Goal: Find specific page/section: Find specific page/section

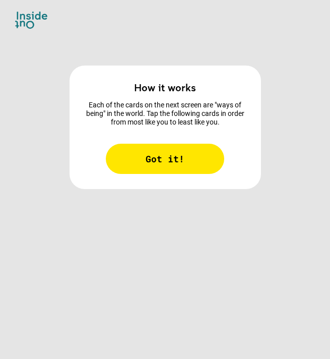
click at [158, 157] on div "Got it!" at bounding box center [165, 159] width 118 height 30
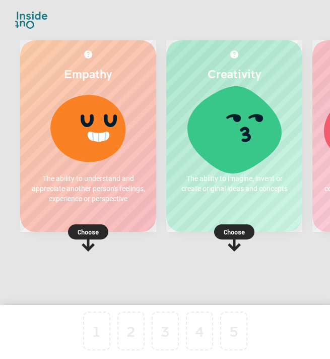
click at [94, 234] on p "Choose" at bounding box center [88, 232] width 136 height 10
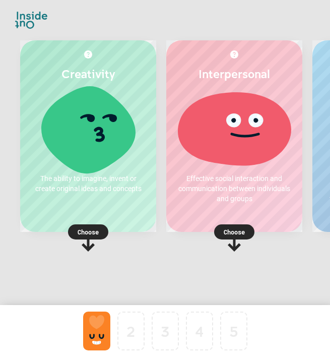
click at [101, 333] on div at bounding box center [96, 330] width 27 height 39
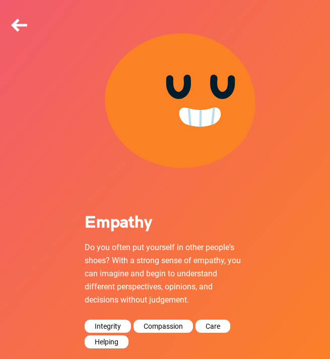
click at [21, 20] on div "Back" at bounding box center [19, 25] width 20 height 20
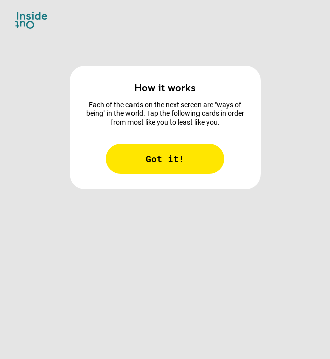
click at [165, 155] on div "Got it!" at bounding box center [165, 159] width 118 height 30
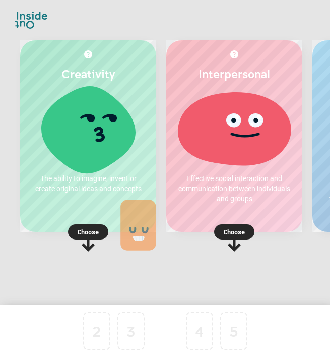
drag, startPoint x: 99, startPoint y: 343, endPoint x: 155, endPoint y: 184, distance: 168.2
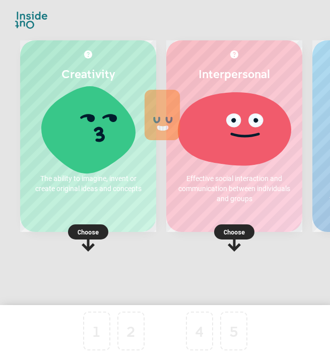
drag, startPoint x: 167, startPoint y: 328, endPoint x: 164, endPoint y: 111, distance: 217.6
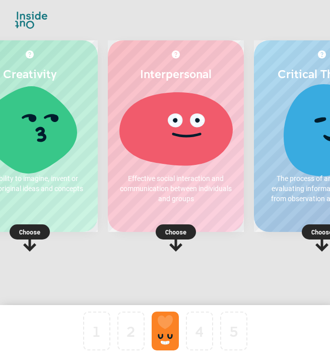
scroll to position [0, 7]
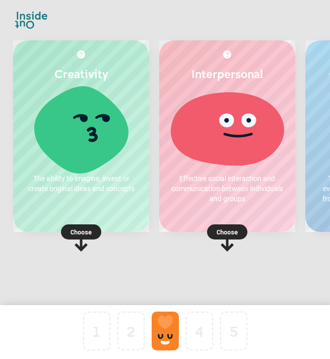
click at [166, 329] on div at bounding box center [165, 330] width 27 height 39
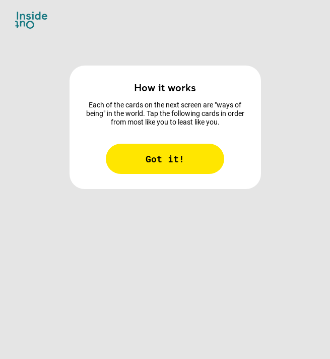
click at [175, 160] on div "Got it!" at bounding box center [165, 159] width 118 height 30
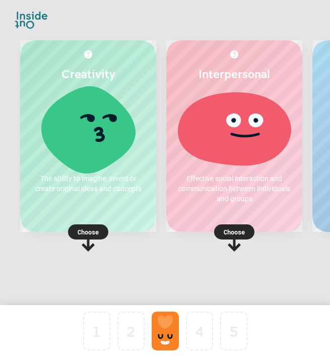
click at [170, 329] on div at bounding box center [165, 330] width 27 height 39
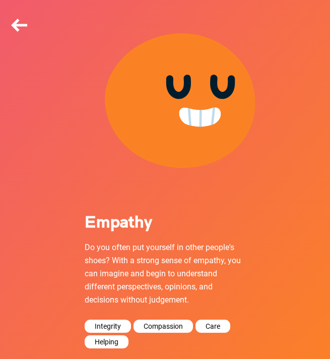
click at [24, 27] on div "Back" at bounding box center [19, 25] width 20 height 20
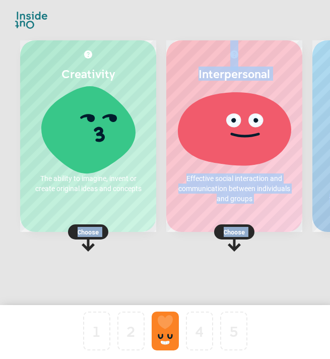
scroll to position [19, 0]
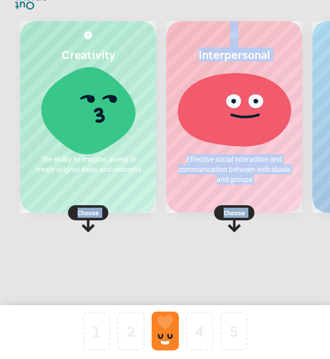
drag, startPoint x: 97, startPoint y: 195, endPoint x: 204, endPoint y: 326, distance: 169.6
click at [204, 326] on div "Creativity The ability to imagine, invent or create original ideas and concepts…" at bounding box center [165, 170] width 330 height 378
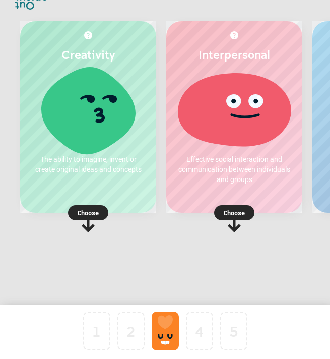
click at [176, 258] on div "Interpersonal Effective social interaction and communication between individual…" at bounding box center [234, 152] width 146 height 262
click at [93, 215] on p "Choose" at bounding box center [88, 212] width 136 height 10
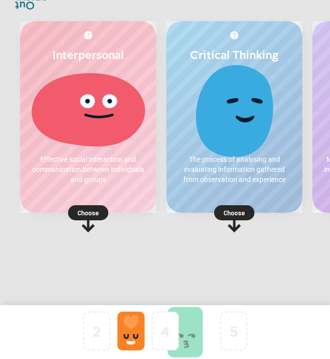
drag, startPoint x: 101, startPoint y: 324, endPoint x: 197, endPoint y: 325, distance: 96.2
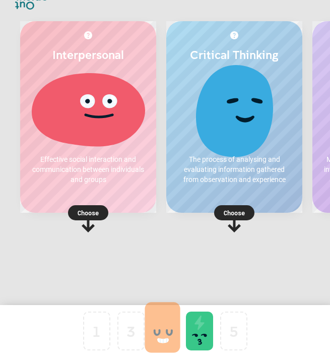
drag, startPoint x: 129, startPoint y: 329, endPoint x: 169, endPoint y: 325, distance: 39.4
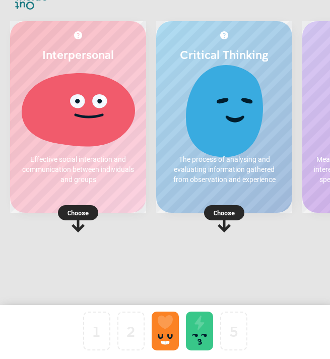
scroll to position [0, 11]
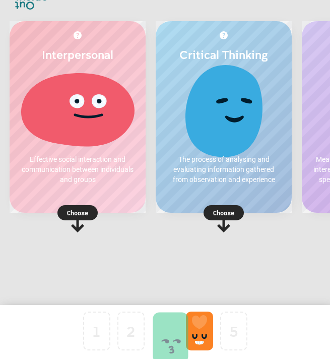
drag, startPoint x: 200, startPoint y: 315, endPoint x: 161, endPoint y: 320, distance: 39.6
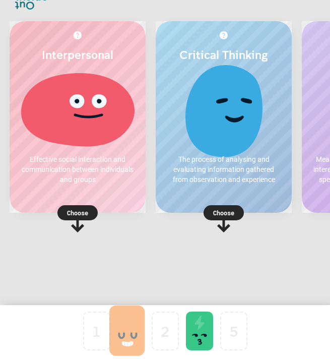
drag, startPoint x: 194, startPoint y: 326, endPoint x: 120, endPoint y: 325, distance: 73.5
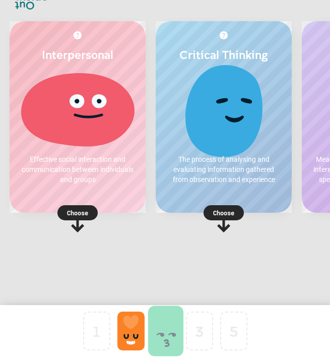
drag, startPoint x: 190, startPoint y: 324, endPoint x: 157, endPoint y: 324, distance: 32.7
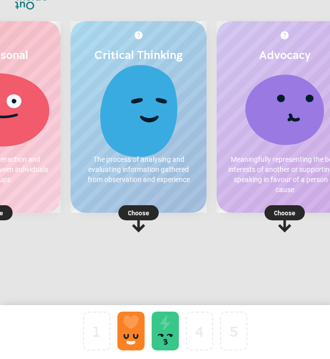
scroll to position [0, 138]
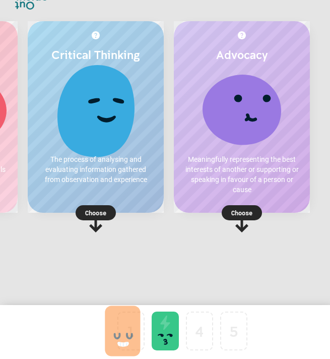
drag, startPoint x: 127, startPoint y: 333, endPoint x: 107, endPoint y: 333, distance: 20.6
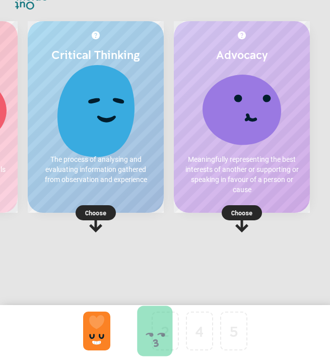
drag, startPoint x: 162, startPoint y: 324, endPoint x: 128, endPoint y: 324, distance: 34.2
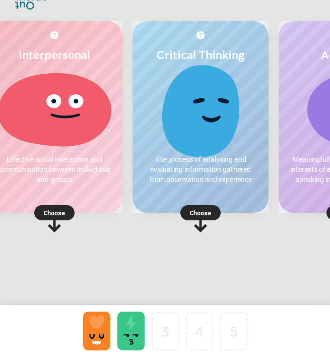
scroll to position [0, 35]
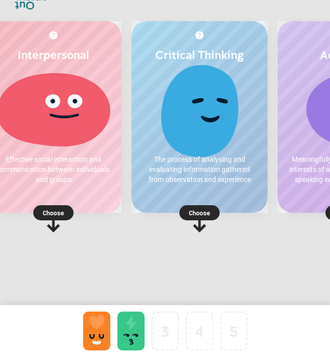
click at [57, 210] on p "Choose" at bounding box center [53, 212] width 136 height 10
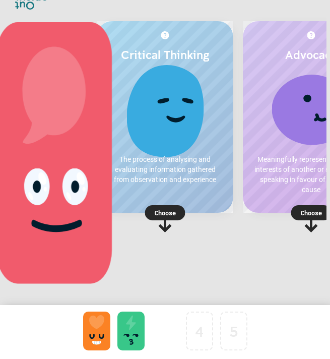
scroll to position [0, 0]
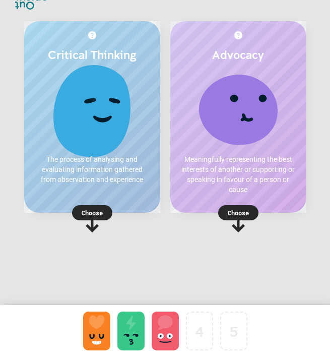
click at [101, 220] on rect at bounding box center [92, 212] width 40 height 15
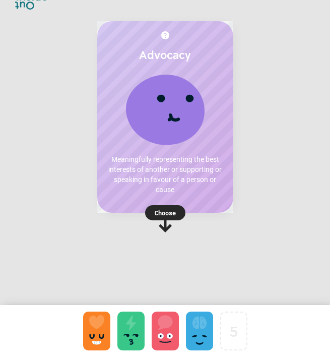
click at [180, 211] on rect at bounding box center [165, 212] width 40 height 15
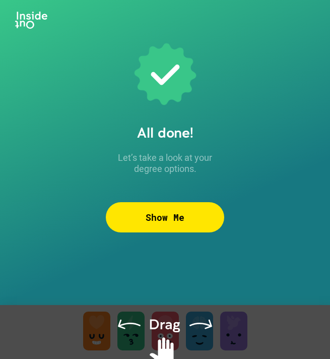
click at [195, 218] on div "Show Me" at bounding box center [165, 217] width 118 height 30
